Goal: Navigation & Orientation: Find specific page/section

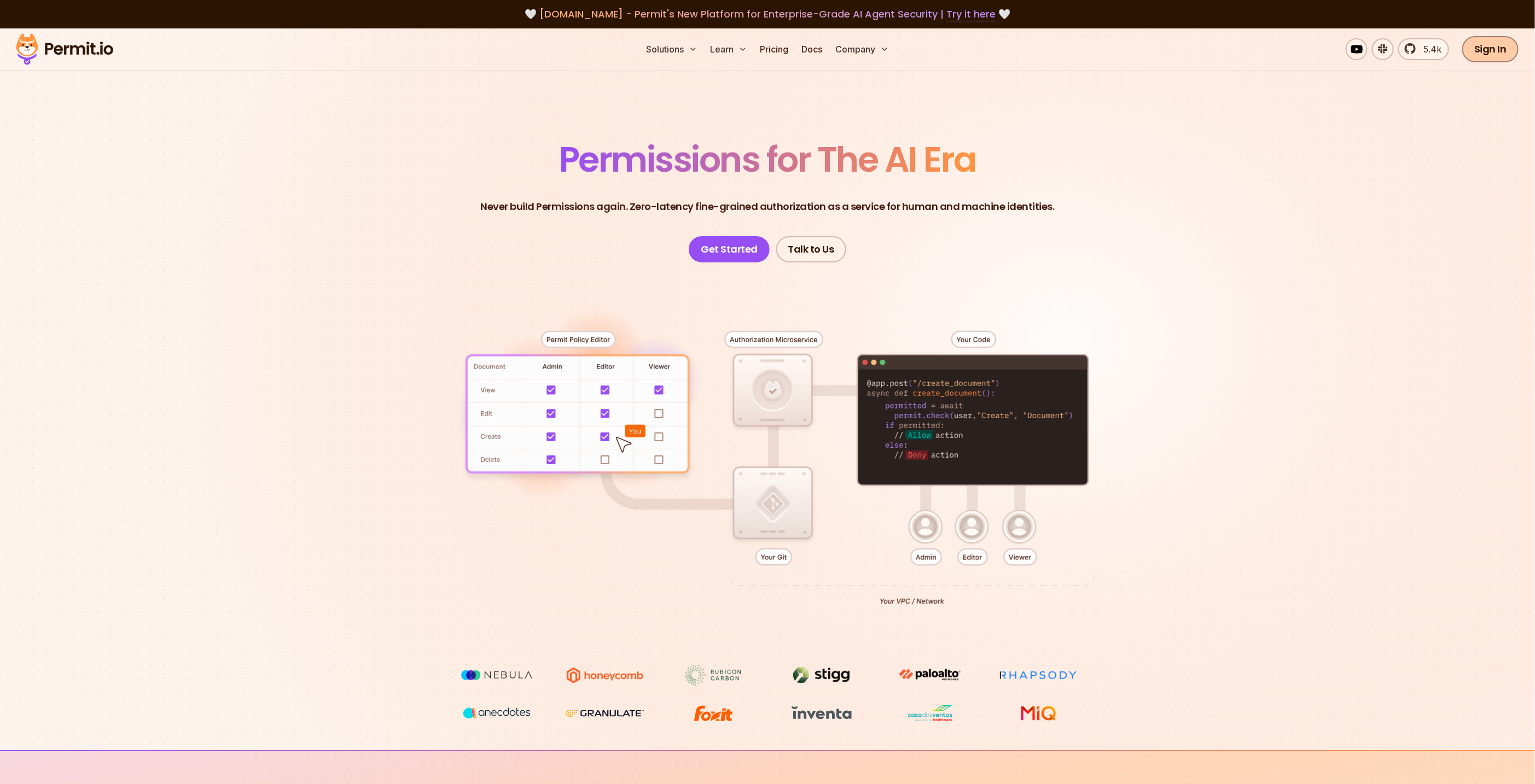
click at [1499, 52] on link "Sign In" at bounding box center [1491, 49] width 56 height 26
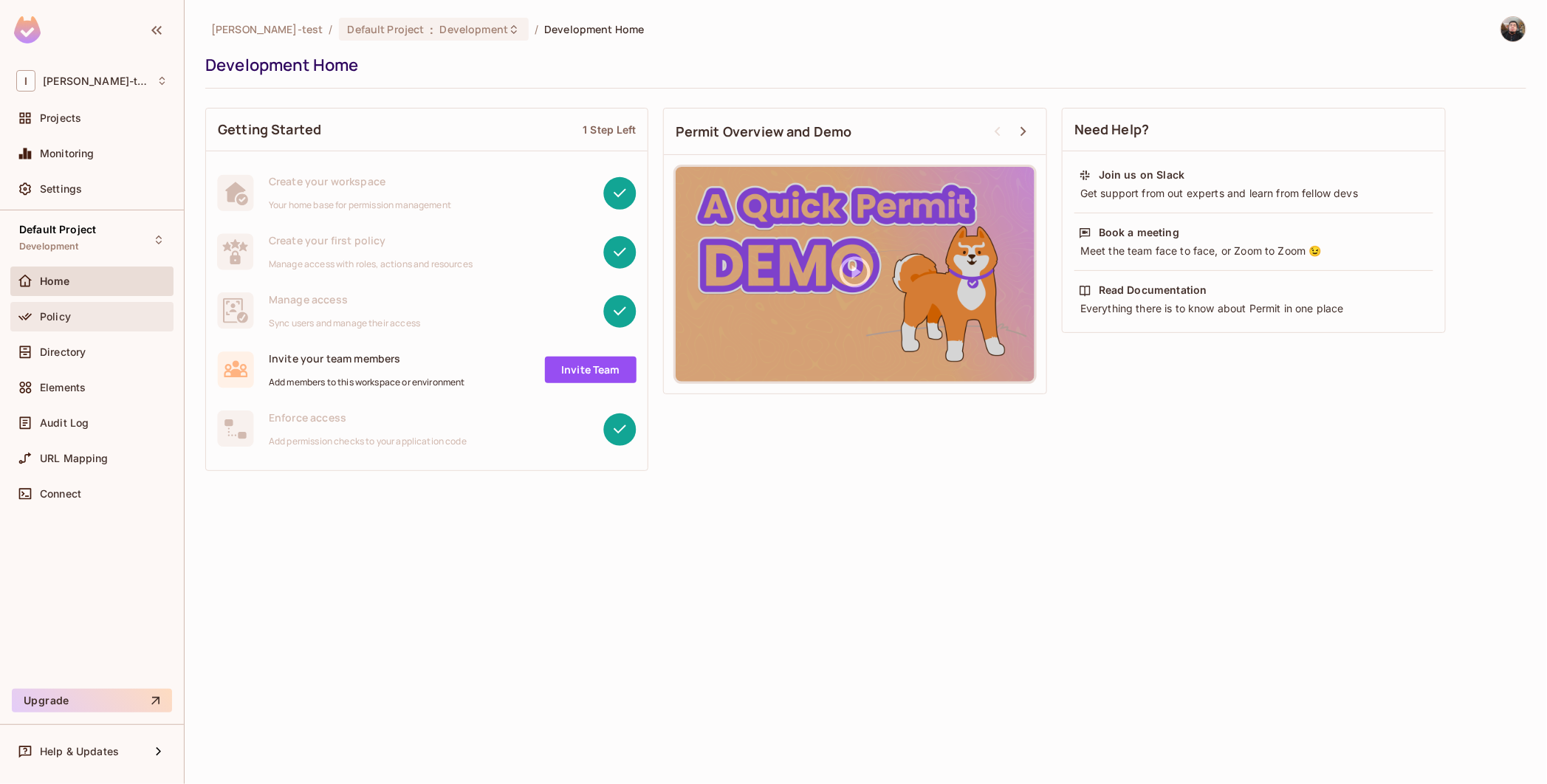
click at [41, 302] on div "Policy" at bounding box center [91, 316] width 163 height 30
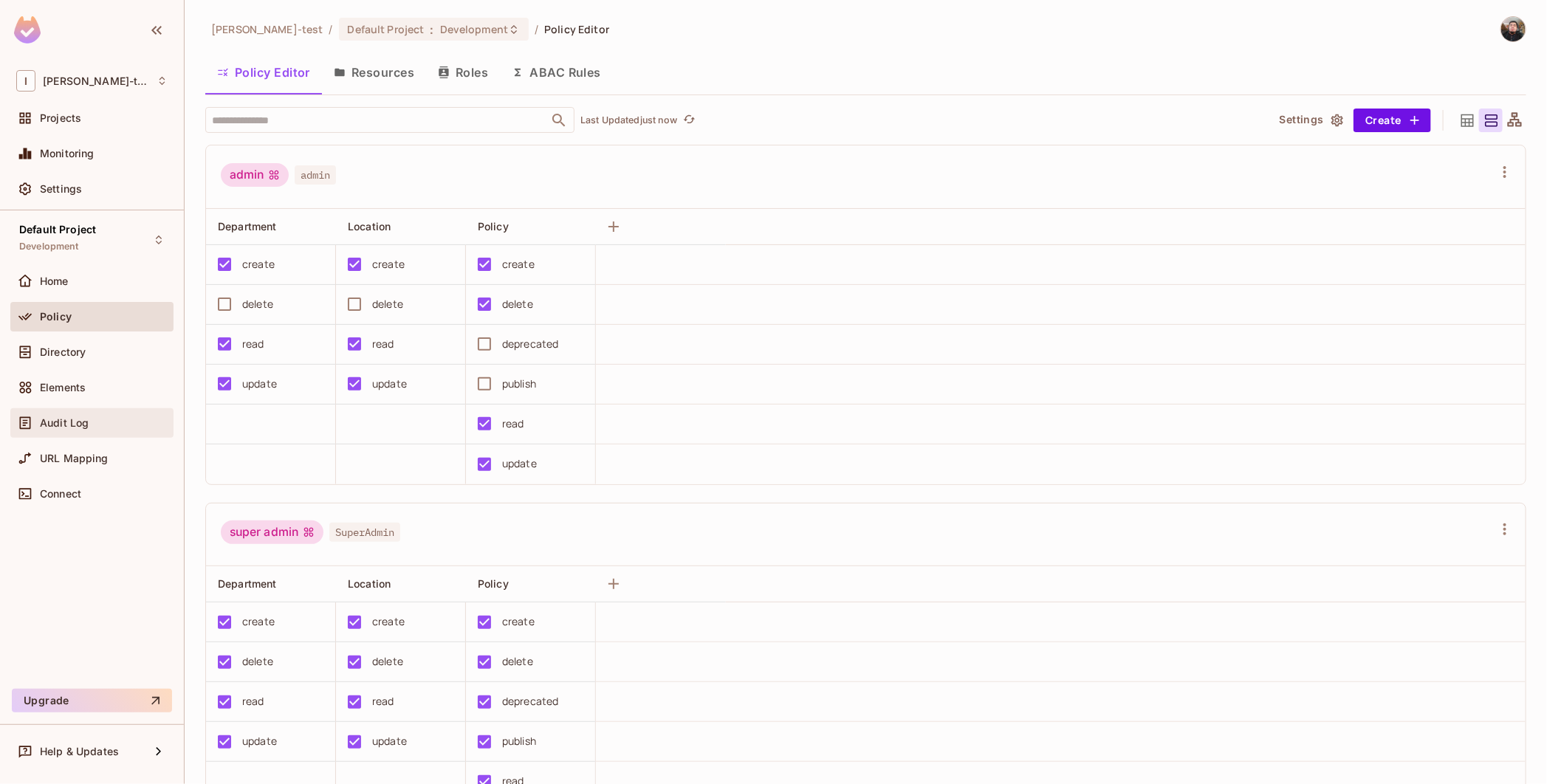
click at [98, 428] on div "Audit Log" at bounding box center [103, 423] width 127 height 12
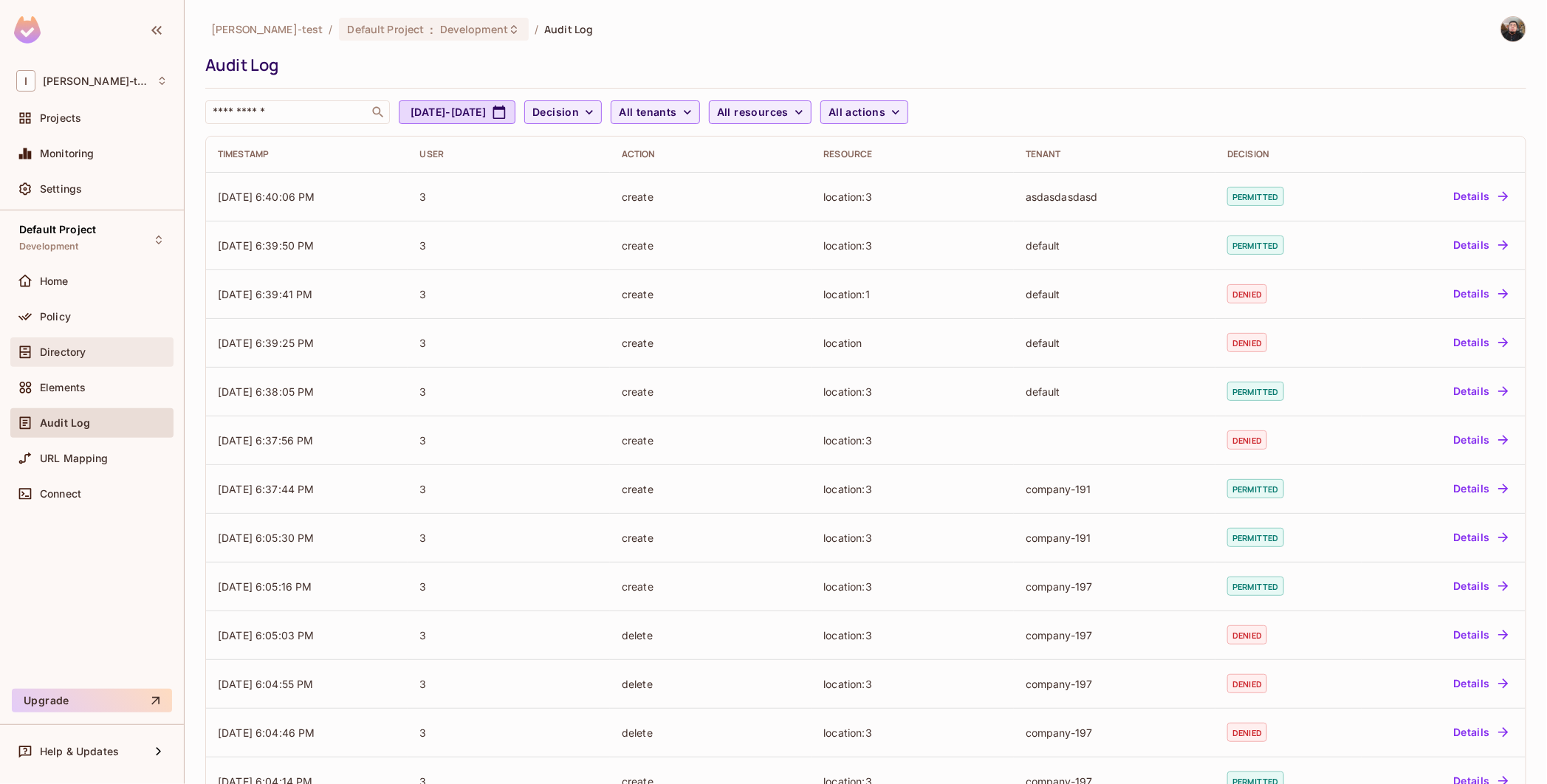
click at [73, 363] on div "Directory" at bounding box center [91, 352] width 163 height 30
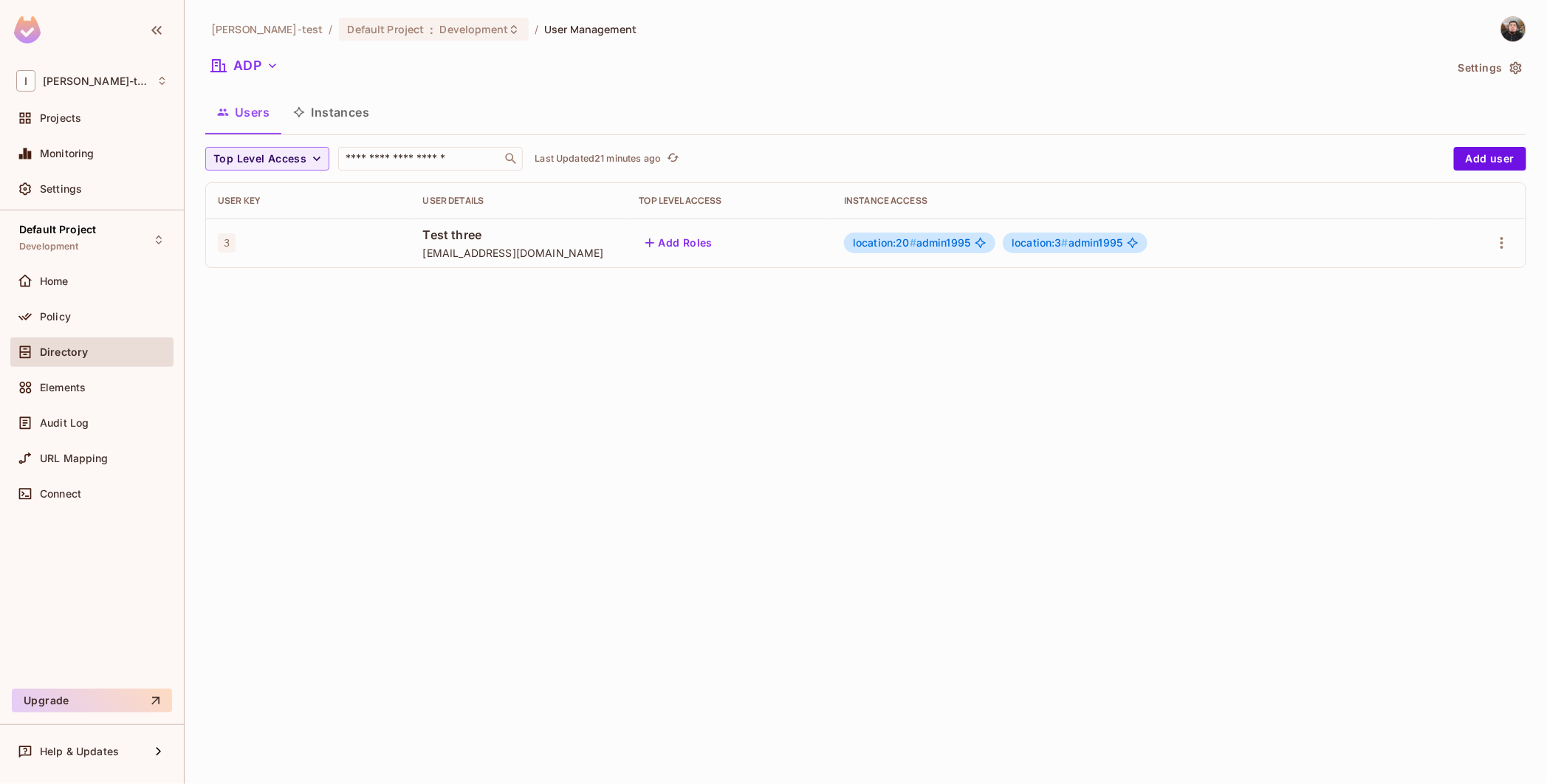
click at [668, 495] on div "[PERSON_NAME]-test / Default Project : Development / User Management ADP Settin…" at bounding box center [865, 392] width 1362 height 784
click at [90, 422] on div "Audit Log" at bounding box center [103, 423] width 127 height 12
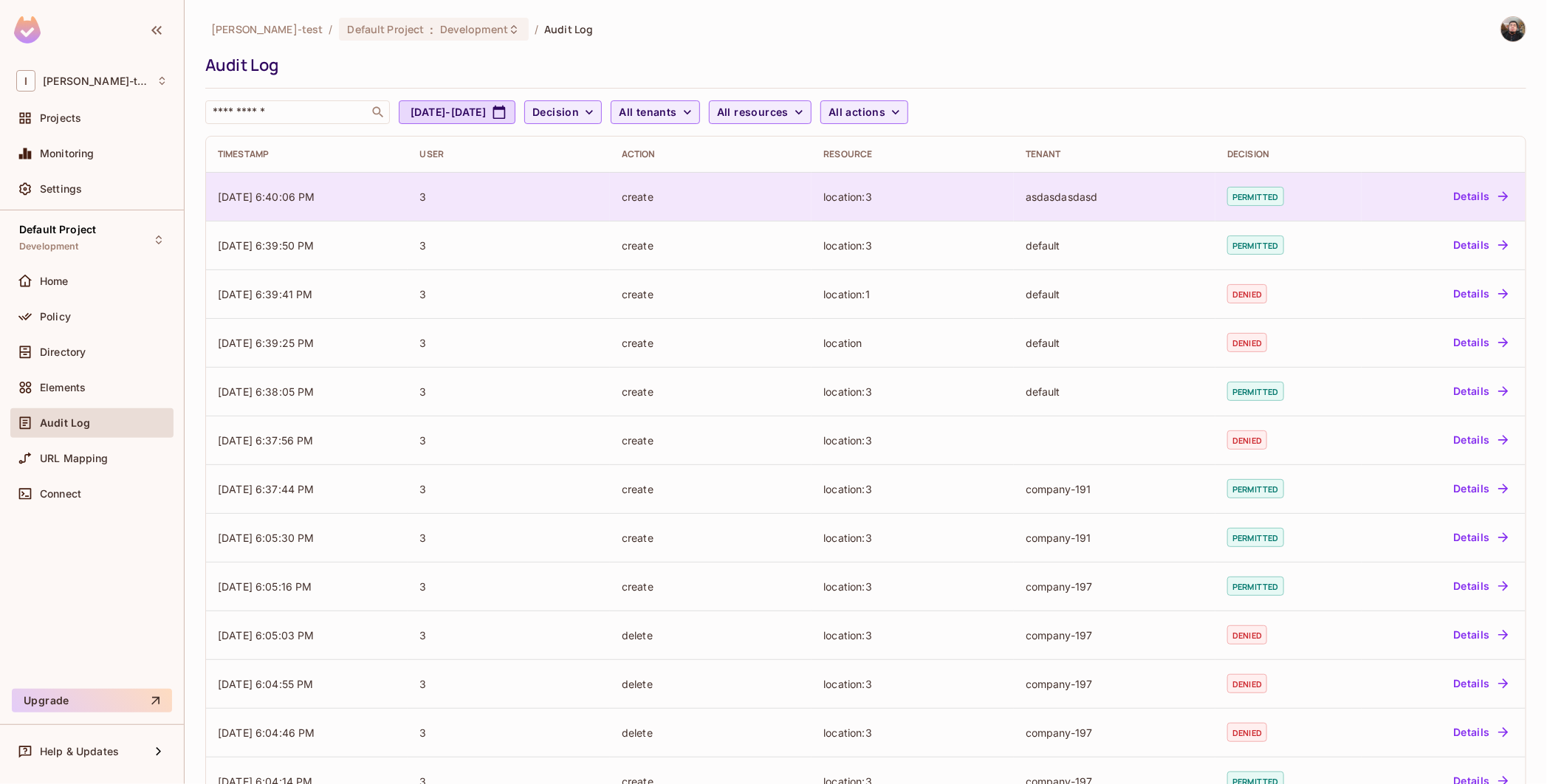
click at [1468, 196] on button "Details" at bounding box center [1480, 196] width 67 height 24
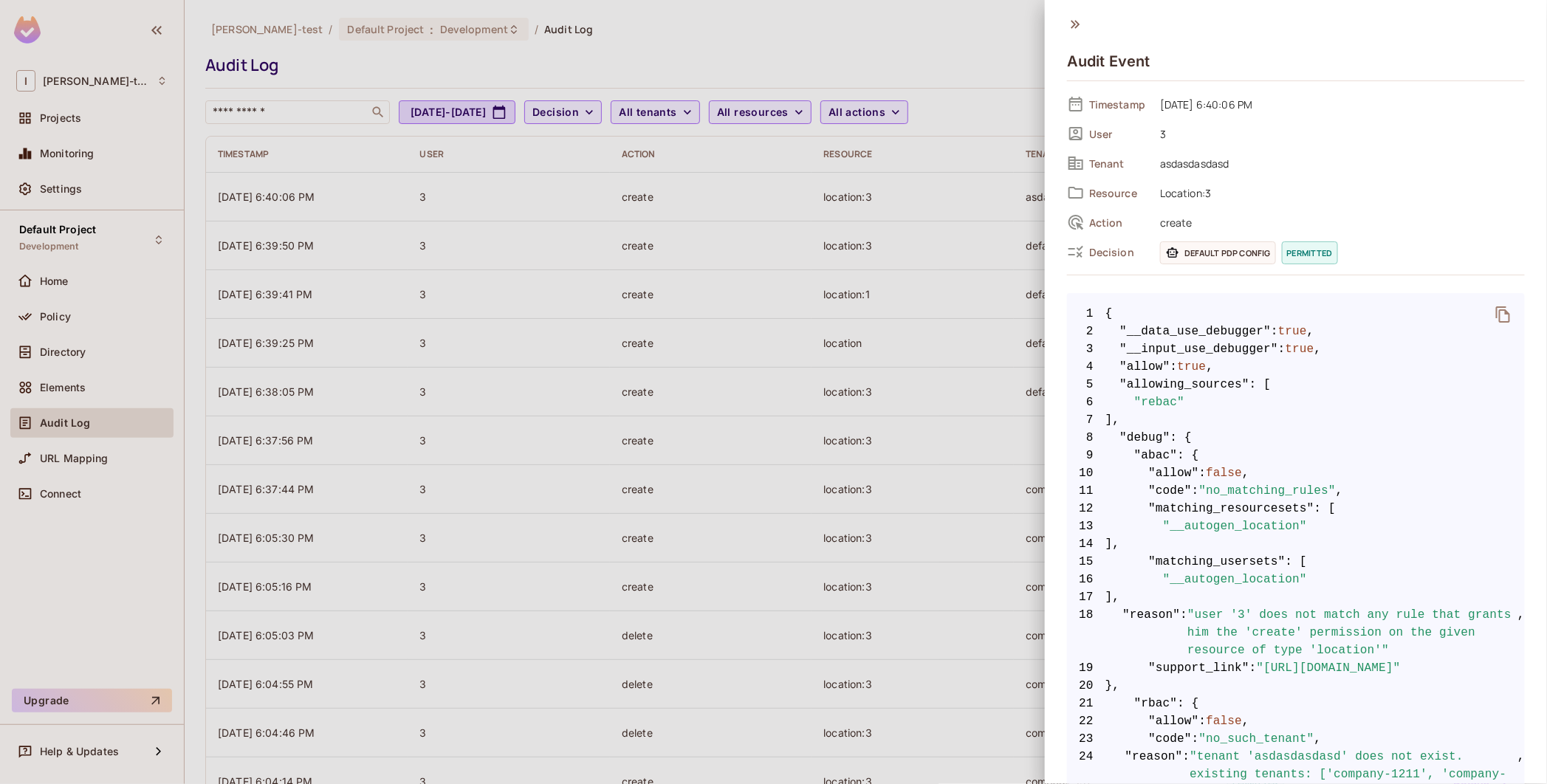
click at [672, 386] on div at bounding box center [774, 392] width 1547 height 784
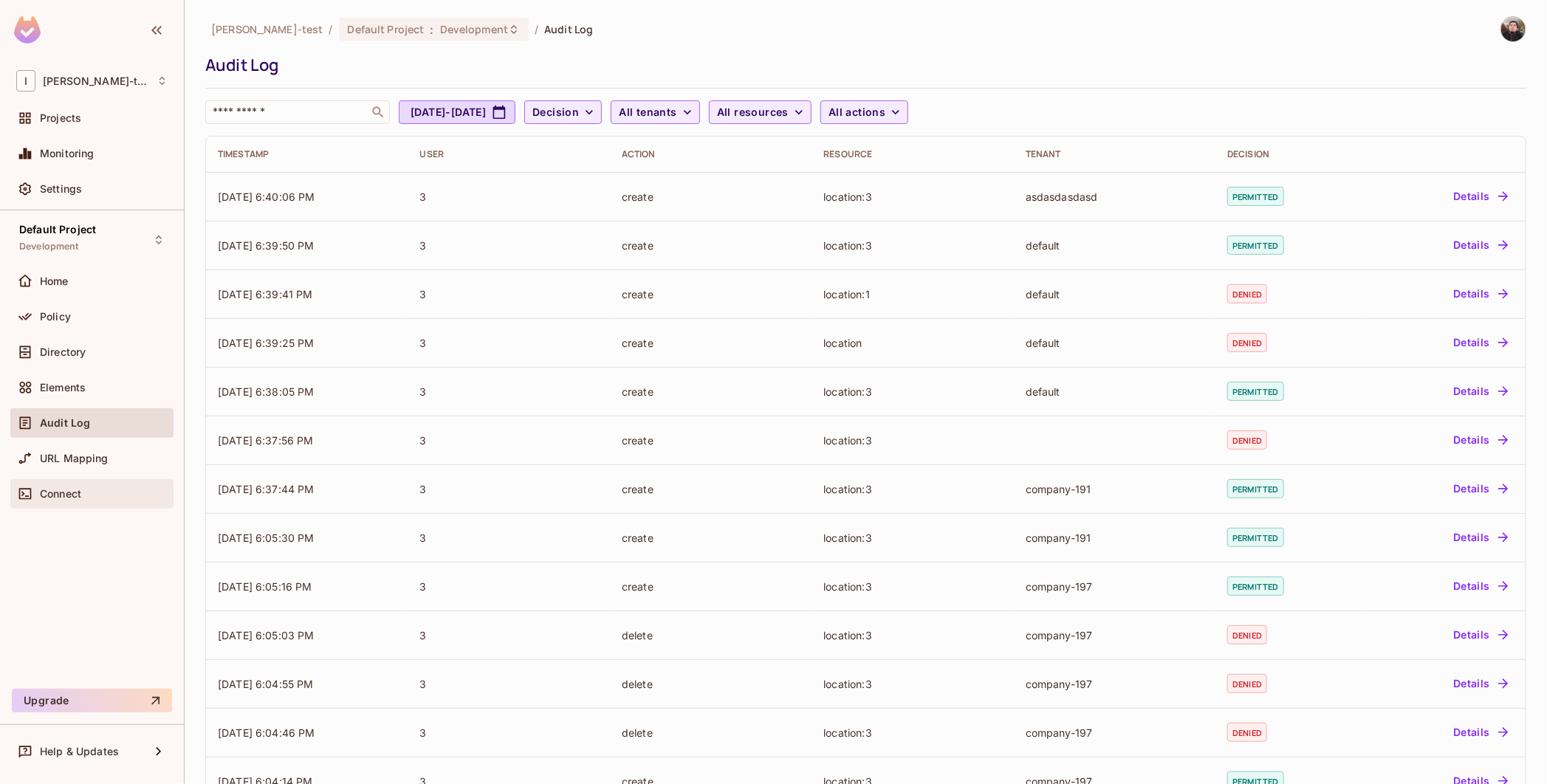
click at [65, 495] on span "Connect" at bounding box center [60, 494] width 41 height 12
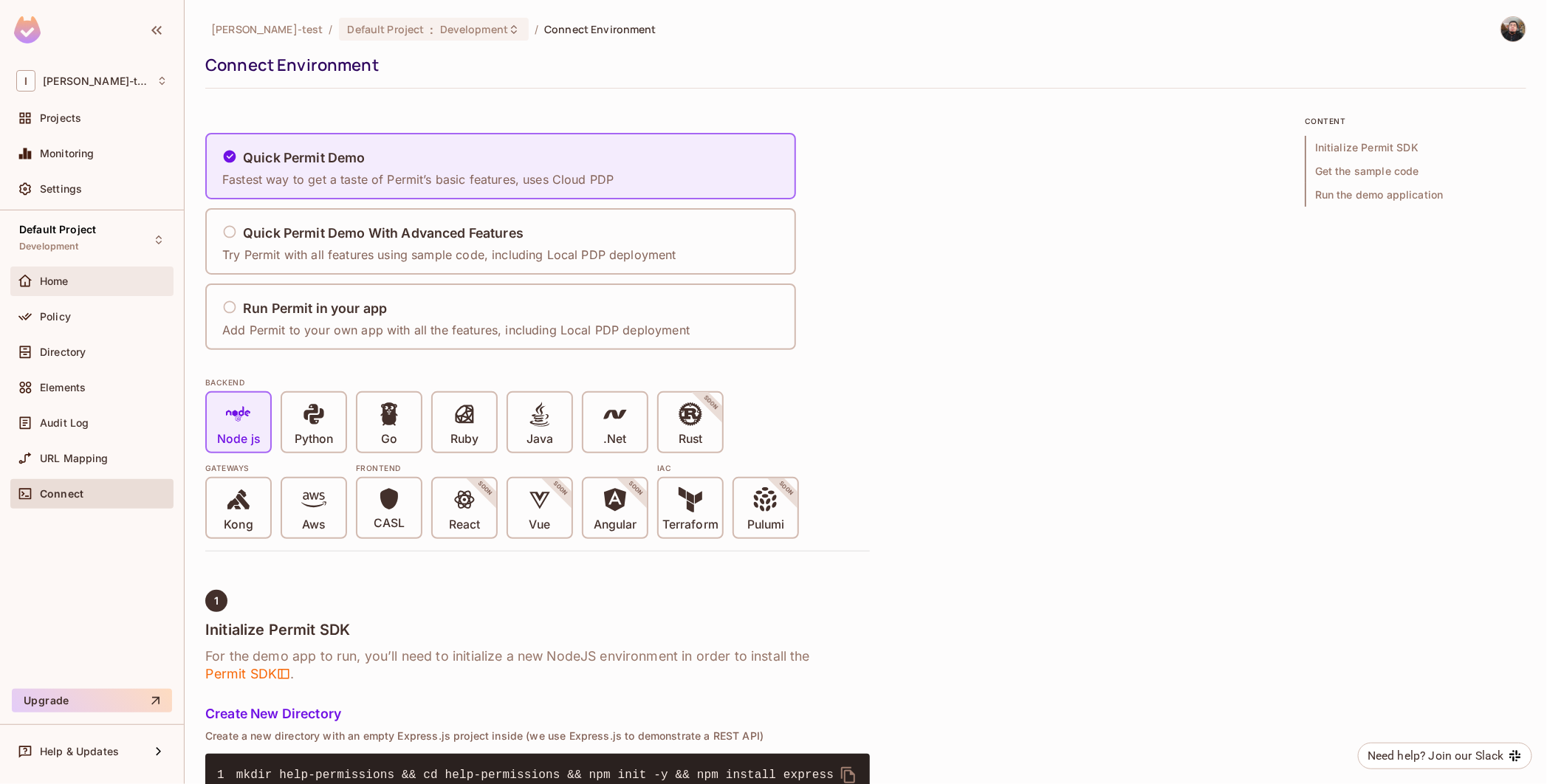
click at [52, 278] on span "Home" at bounding box center [54, 281] width 29 height 12
